Goal: Task Accomplishment & Management: Manage account settings

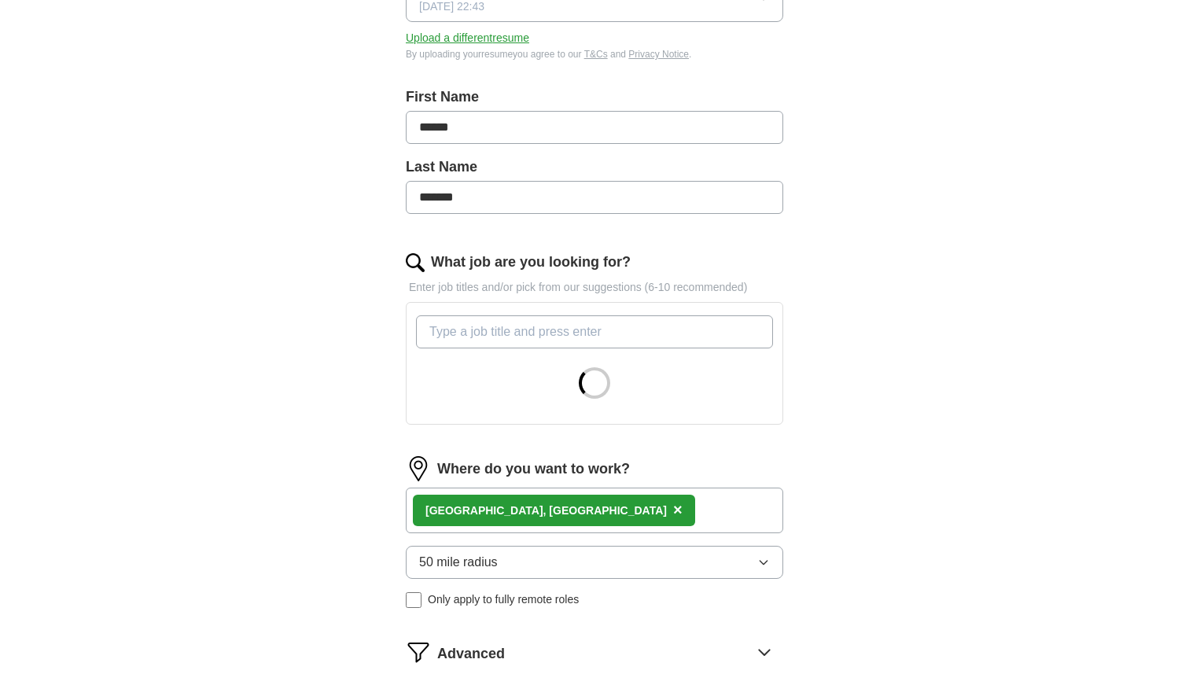
scroll to position [300, 0]
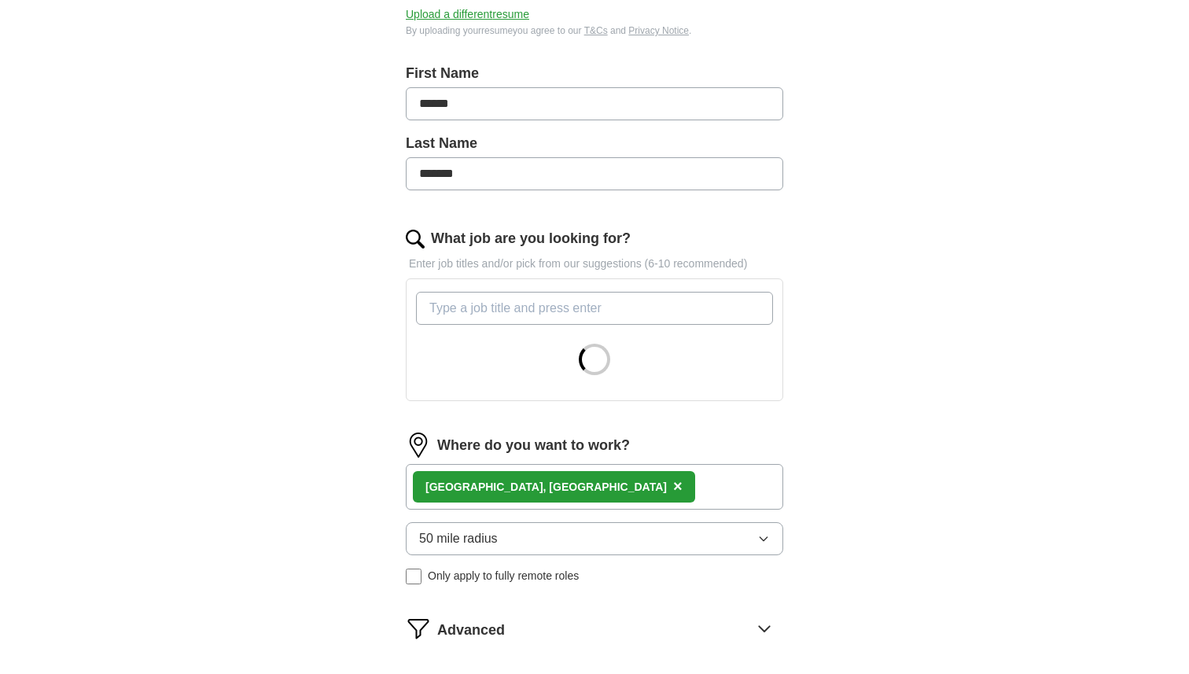
click at [595, 485] on div "Tulsa, [GEOGRAPHIC_DATA] ×" at bounding box center [594, 487] width 377 height 46
click at [594, 477] on div "Tulsa, [GEOGRAPHIC_DATA] ×" at bounding box center [594, 487] width 377 height 46
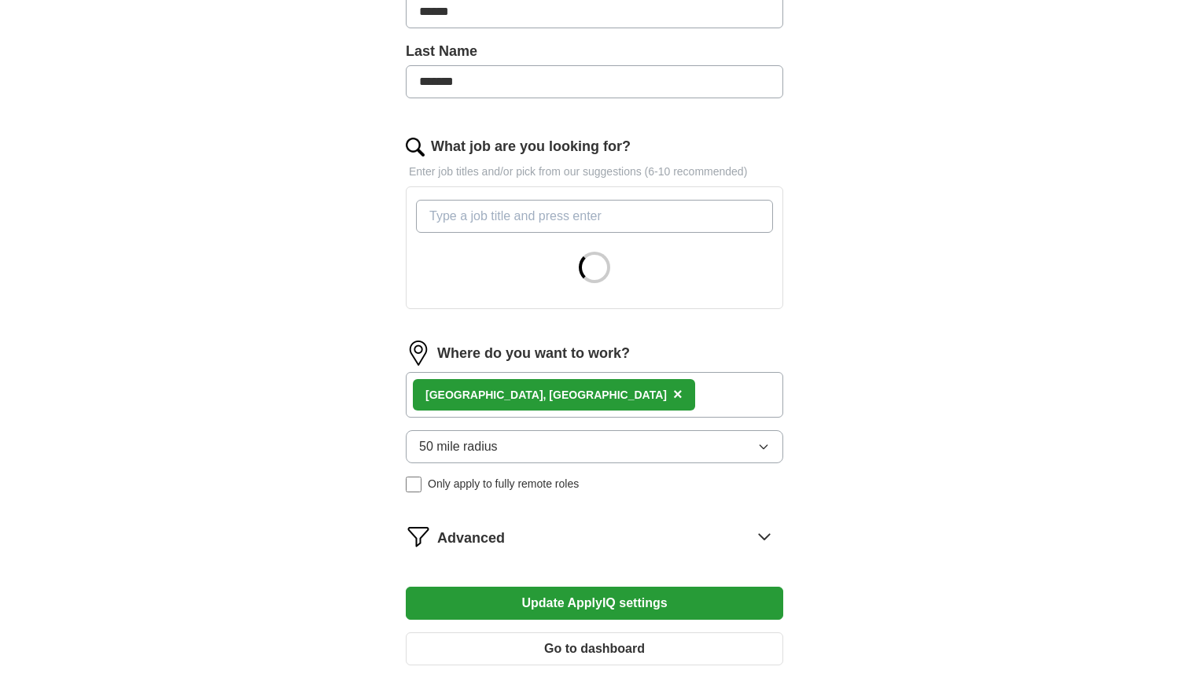
scroll to position [402, 0]
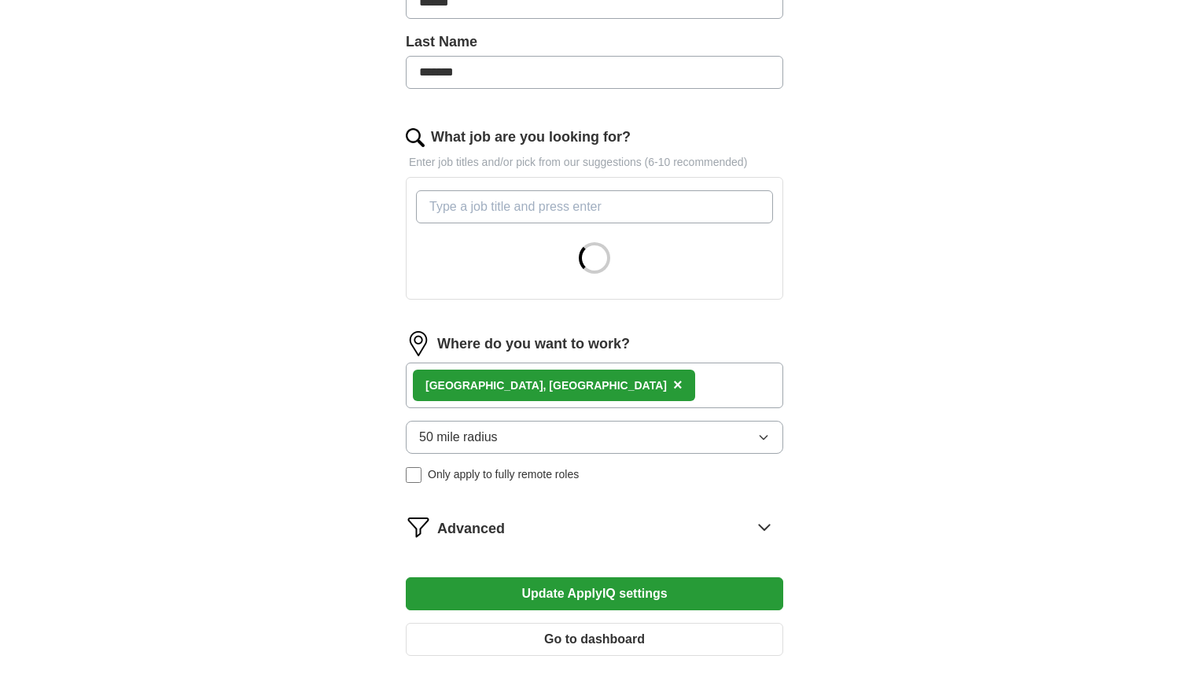
click at [564, 474] on span "Only apply to fully remote roles" at bounding box center [503, 474] width 151 height 17
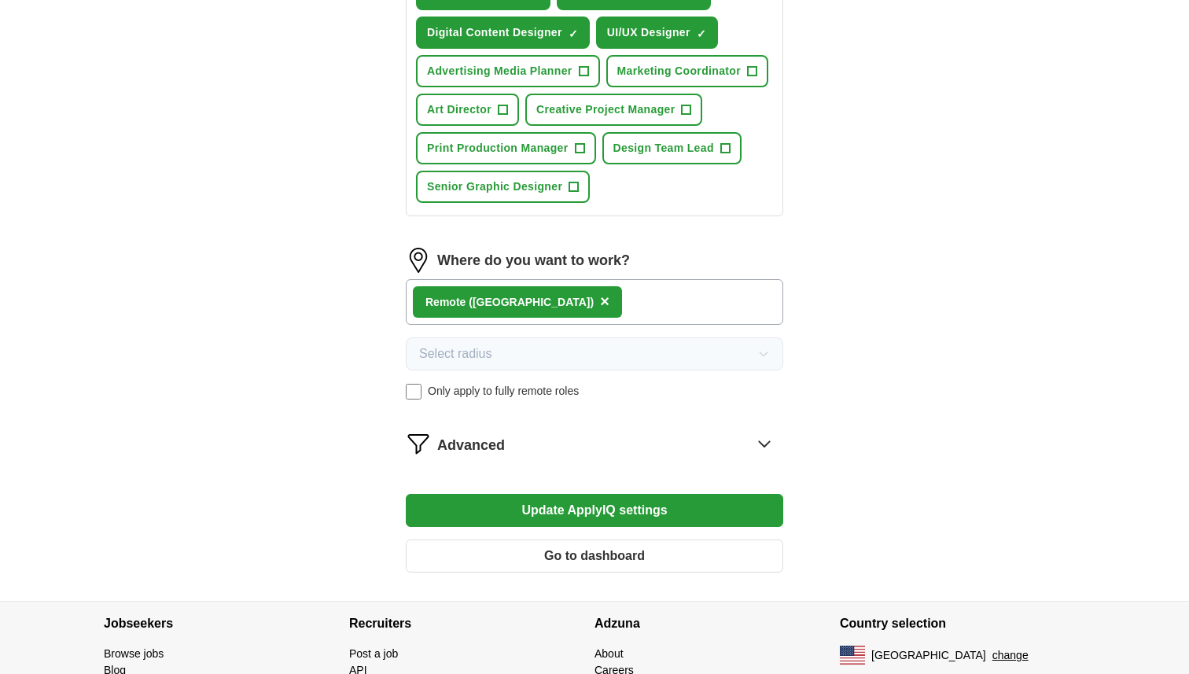
scroll to position [700, 0]
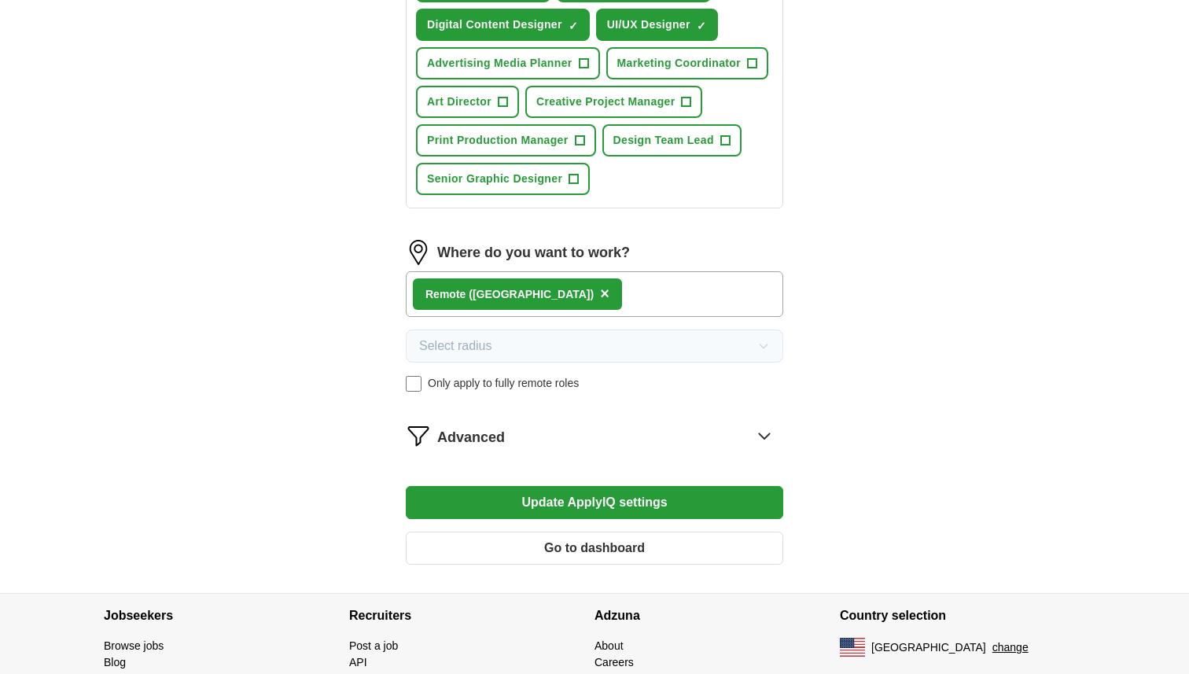
click at [462, 388] on span "Only apply to fully remote roles" at bounding box center [503, 383] width 151 height 17
click at [542, 292] on div "Tulsa, [GEOGRAPHIC_DATA] ×" at bounding box center [594, 294] width 377 height 46
click at [520, 296] on div "Tulsa, [GEOGRAPHIC_DATA] ×" at bounding box center [594, 294] width 377 height 46
click at [673, 292] on span "×" at bounding box center [677, 293] width 9 height 17
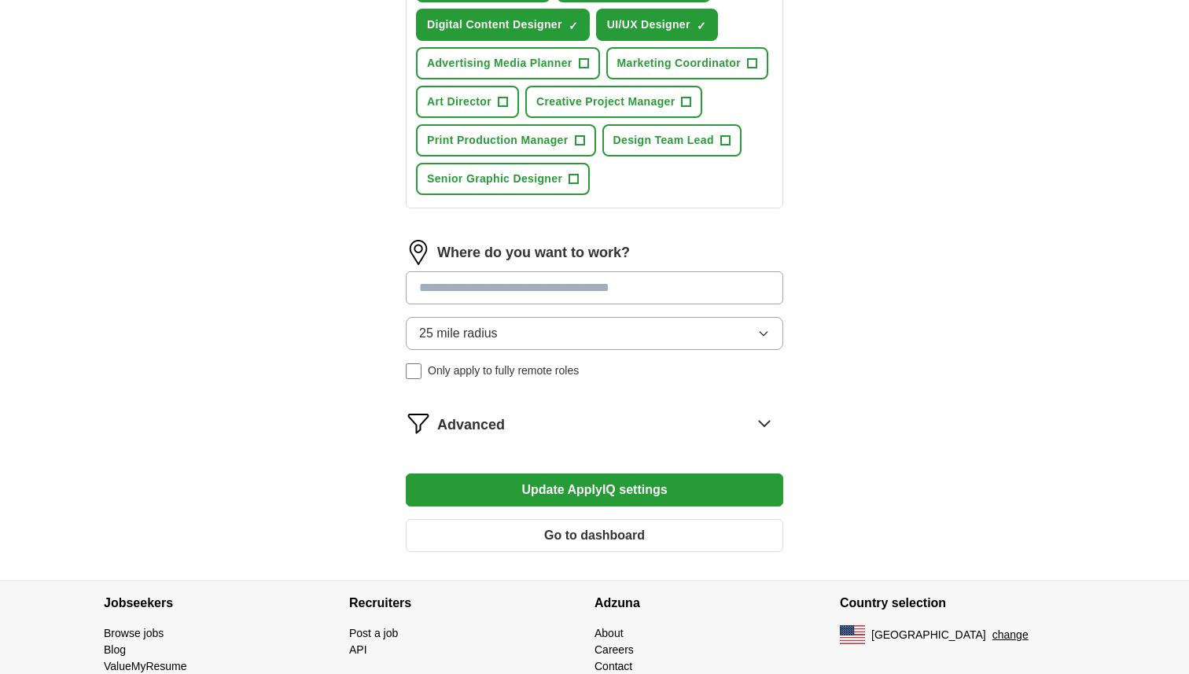
click at [487, 286] on input at bounding box center [594, 287] width 377 height 33
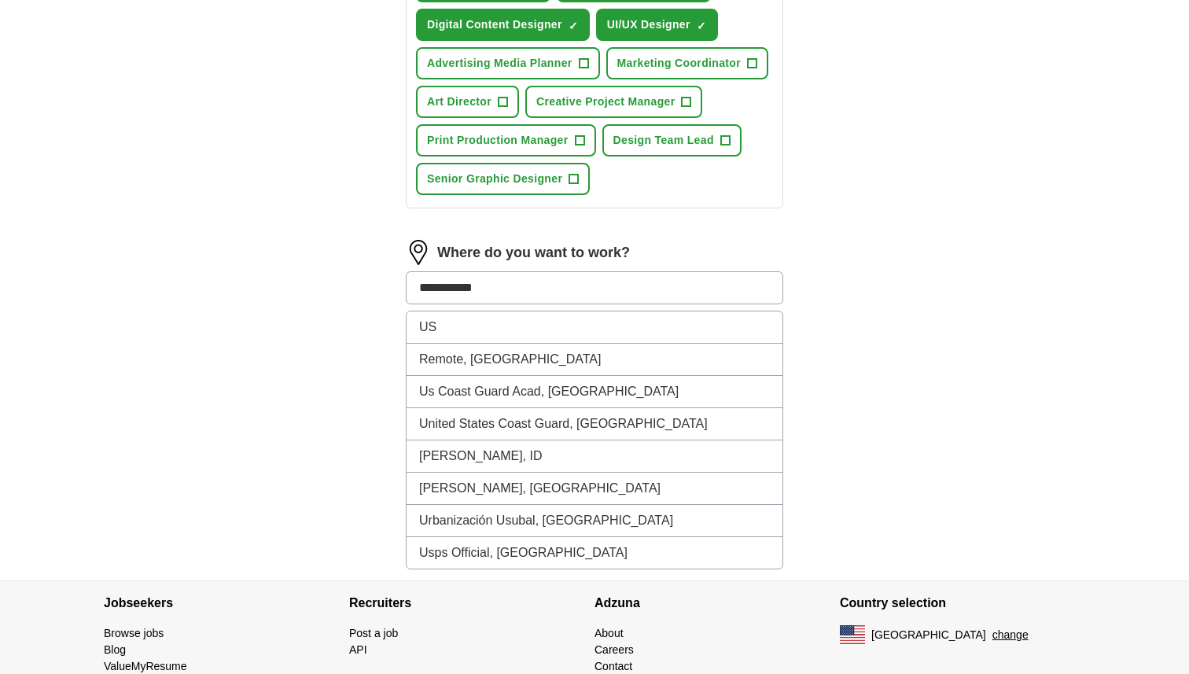
type input "**********"
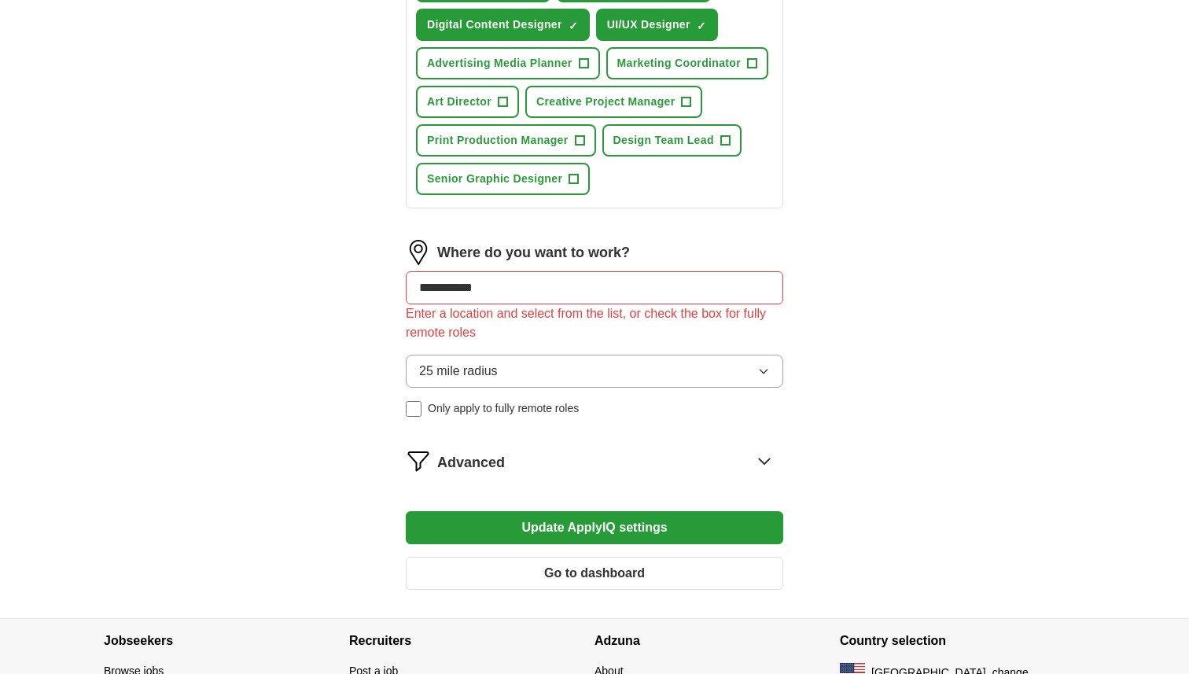
click at [428, 408] on span "Only apply to fully remote roles" at bounding box center [503, 408] width 151 height 17
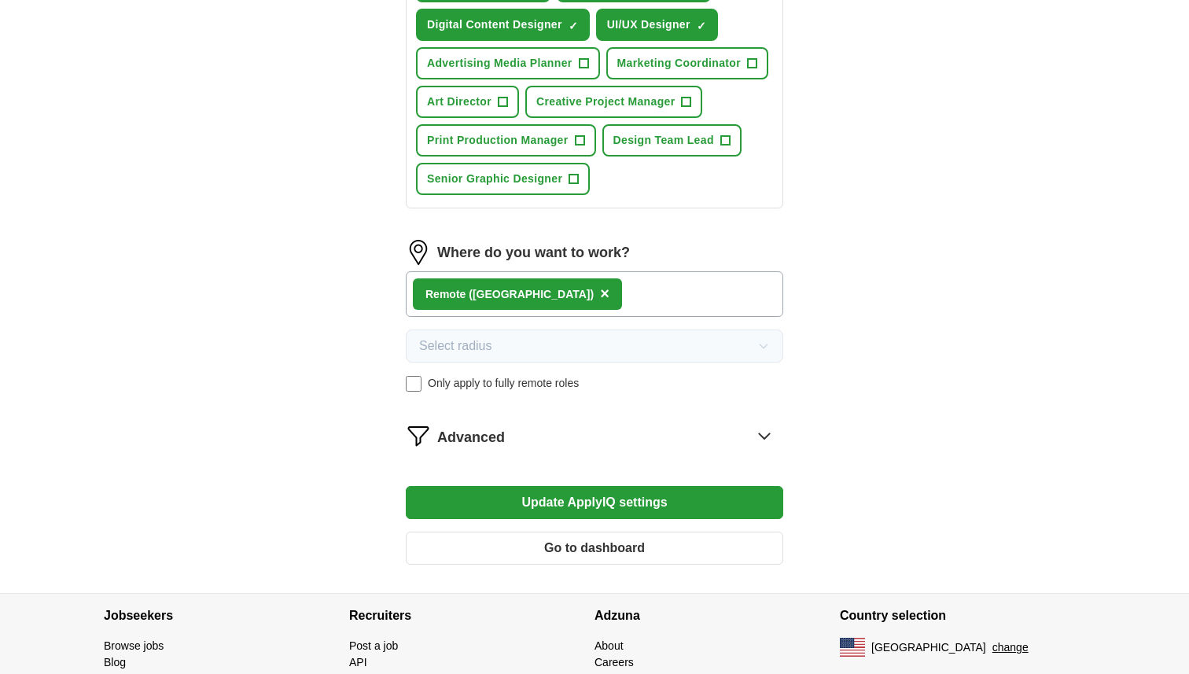
click at [520, 505] on button "Update ApplyIQ settings" at bounding box center [594, 502] width 377 height 33
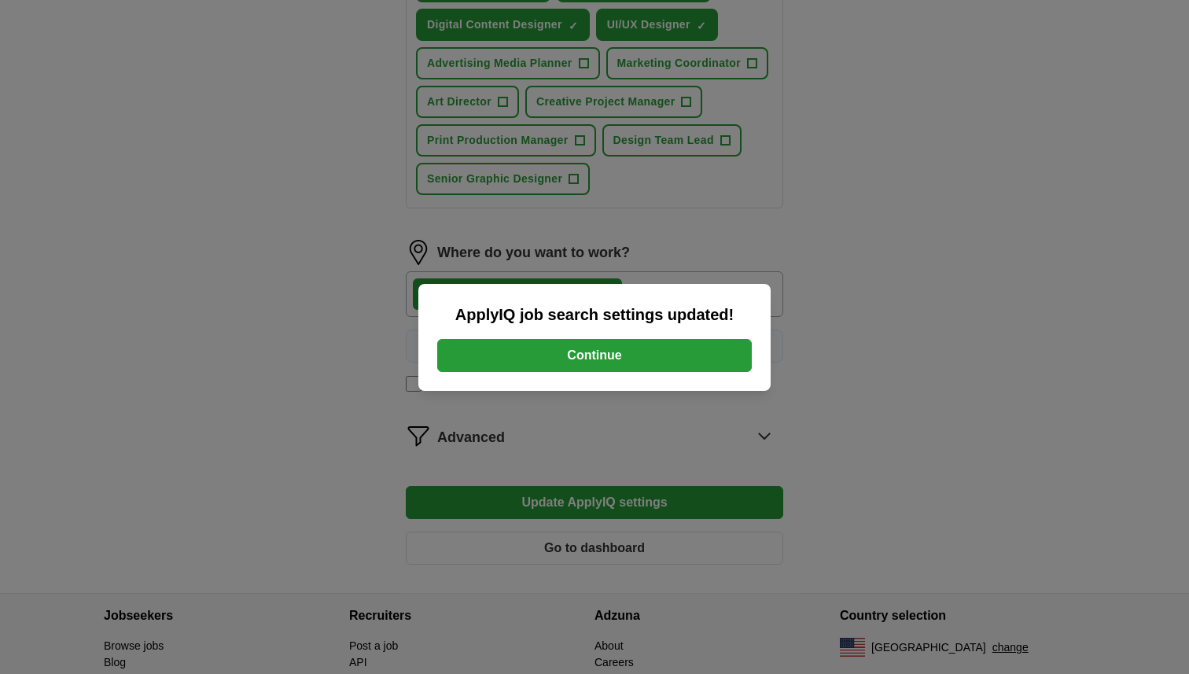
click at [596, 361] on button "Continue" at bounding box center [594, 355] width 314 height 33
